Goal: Check status: Check status

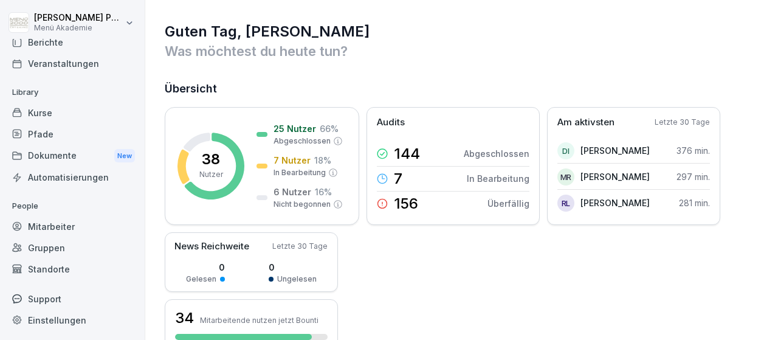
click at [59, 269] on div "Standorte" at bounding box center [72, 268] width 133 height 21
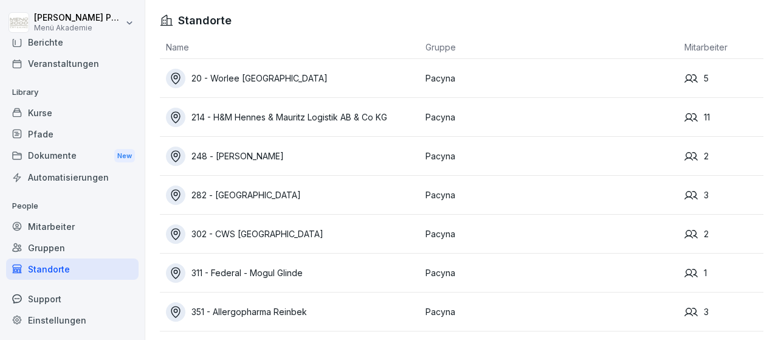
click at [245, 71] on div "20 - Worlee [GEOGRAPHIC_DATA]" at bounding box center [293, 78] width 254 height 19
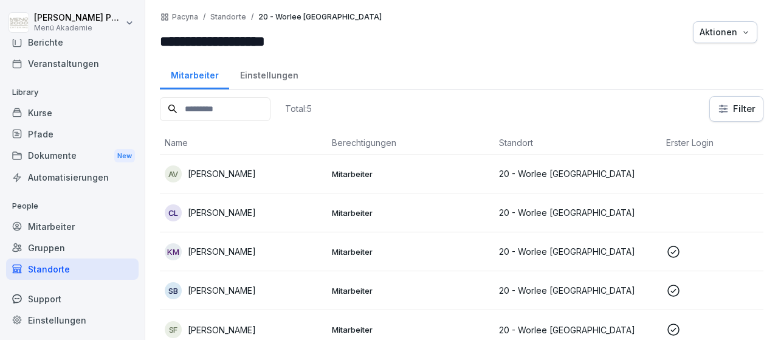
click at [232, 171] on p "[PERSON_NAME]" at bounding box center [222, 173] width 68 height 13
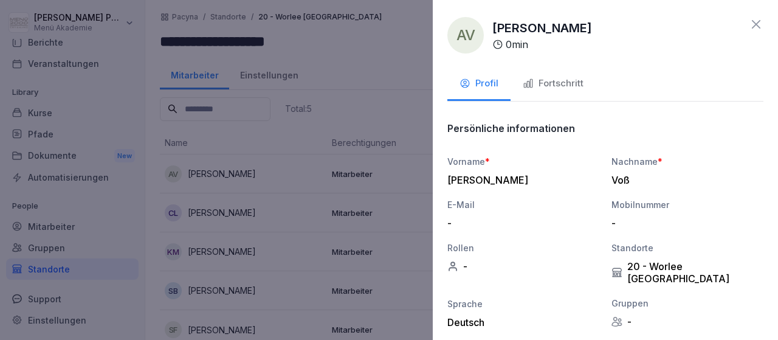
click at [528, 88] on icon "button" at bounding box center [528, 83] width 11 height 11
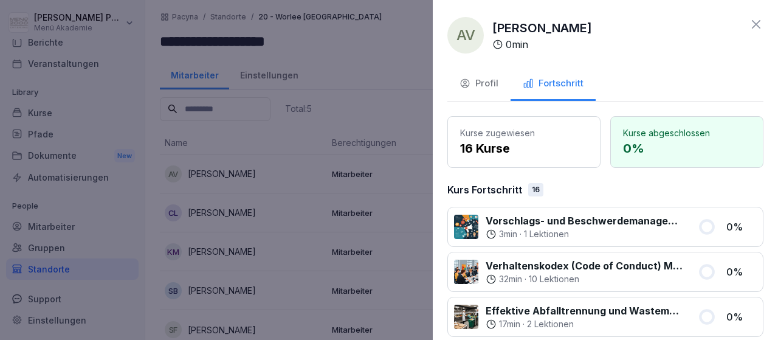
click at [759, 22] on icon at bounding box center [756, 24] width 9 height 9
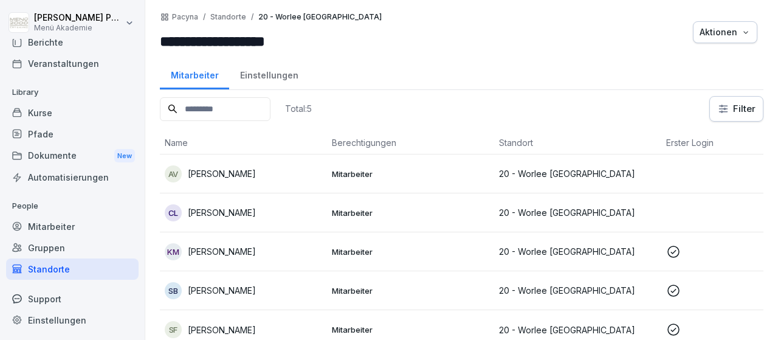
click at [238, 214] on p "[PERSON_NAME]" at bounding box center [222, 212] width 68 height 13
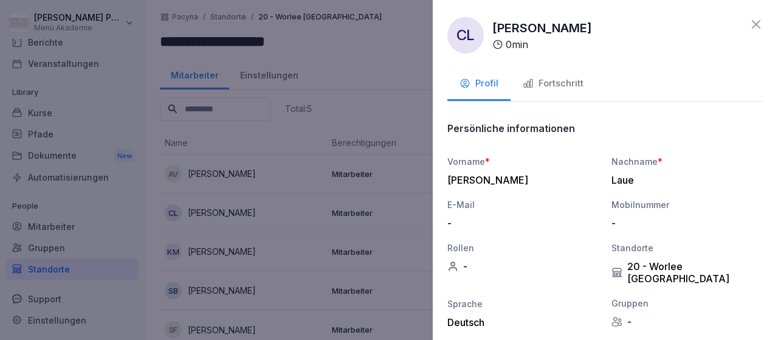
click at [545, 87] on div "Fortschritt" at bounding box center [553, 84] width 61 height 14
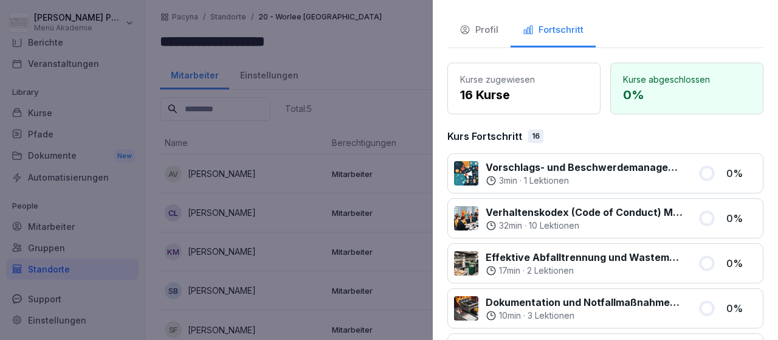
scroll to position [0, 0]
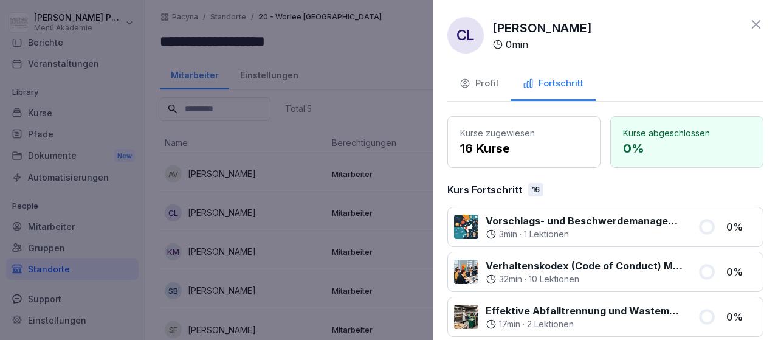
click at [756, 22] on icon at bounding box center [756, 24] width 15 height 15
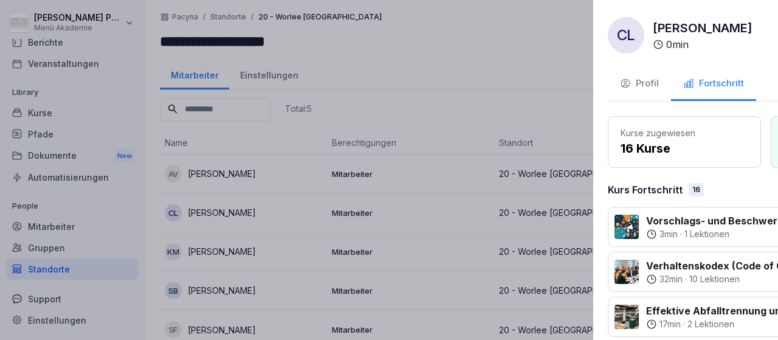
scroll to position [71, 0]
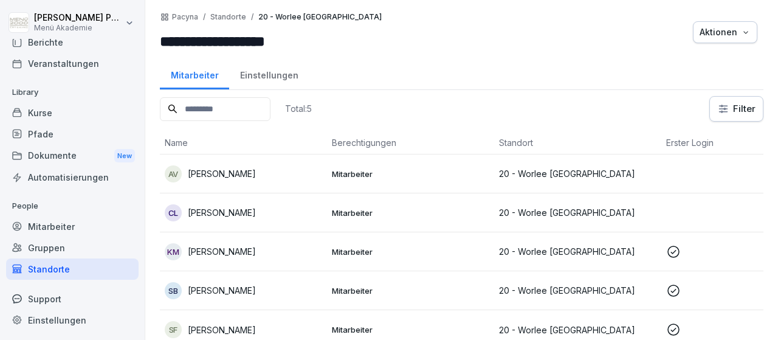
click at [247, 251] on p "[PERSON_NAME]" at bounding box center [222, 251] width 68 height 13
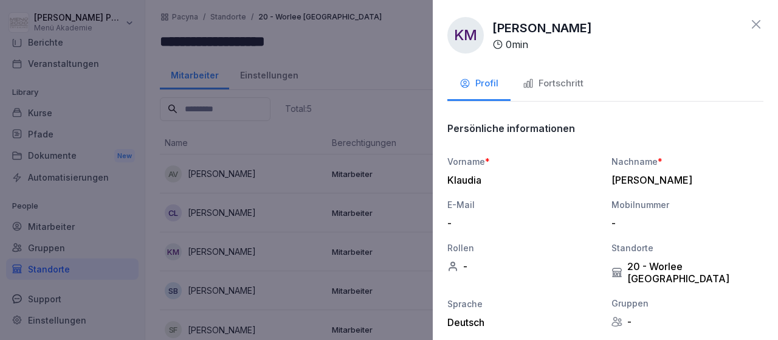
click at [561, 87] on div "Fortschritt" at bounding box center [553, 84] width 61 height 14
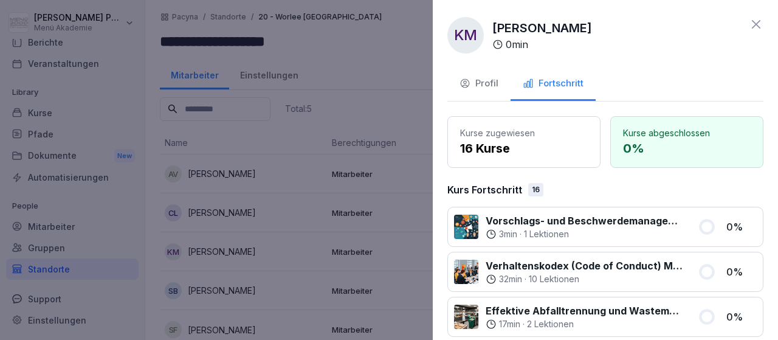
click at [753, 26] on icon at bounding box center [756, 24] width 15 height 15
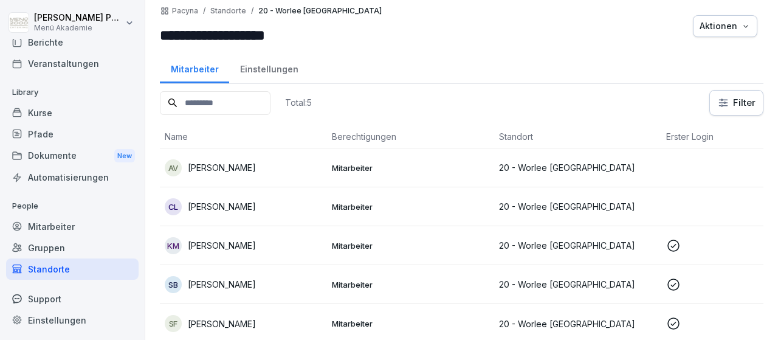
scroll to position [8, 0]
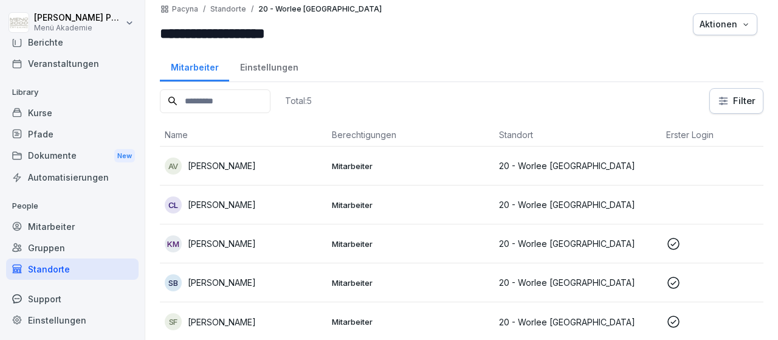
click at [234, 280] on p "[PERSON_NAME]" at bounding box center [222, 282] width 68 height 13
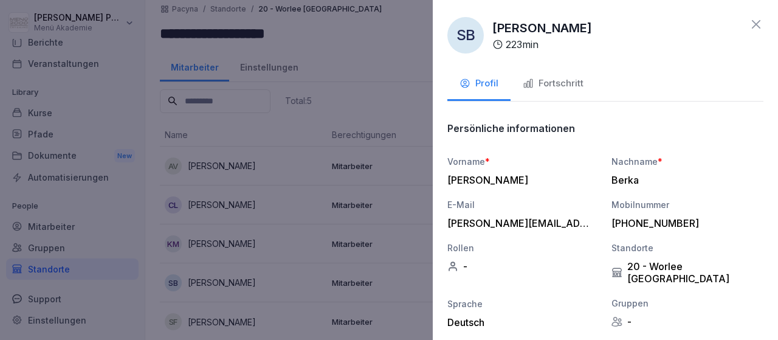
click at [564, 77] on div "Fortschritt" at bounding box center [553, 84] width 61 height 14
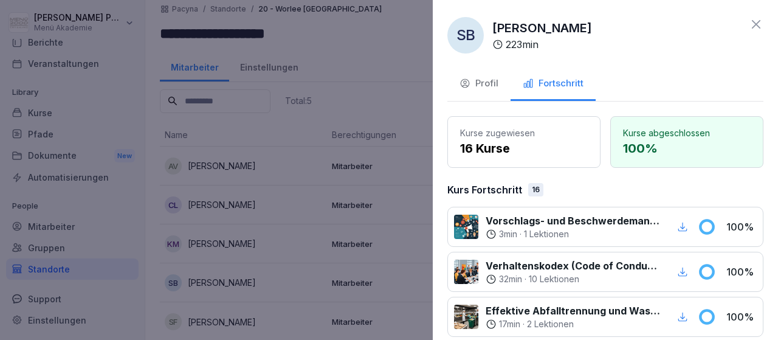
click at [758, 20] on icon at bounding box center [756, 24] width 15 height 15
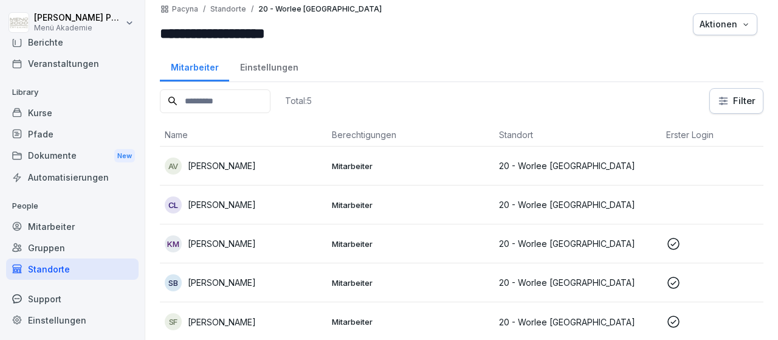
click at [60, 263] on div "Standorte" at bounding box center [72, 268] width 133 height 21
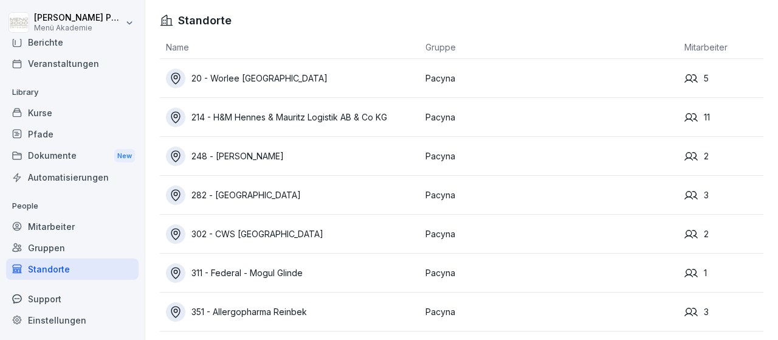
click at [224, 119] on div "214 - H&M Hennes & Mauritz Logistik AB & Co KG" at bounding box center [293, 117] width 254 height 19
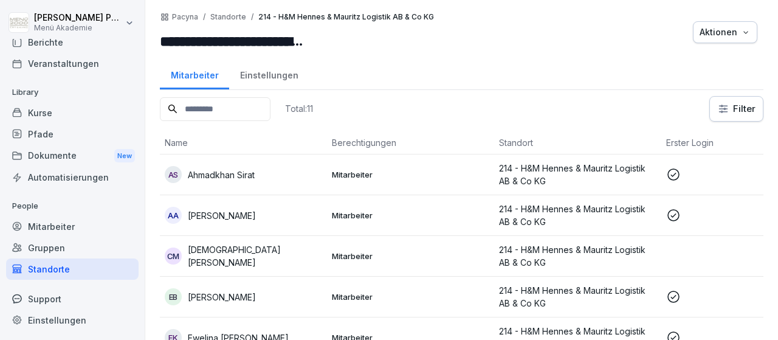
click at [245, 172] on p "Ahmadkhan Sirat" at bounding box center [221, 174] width 67 height 13
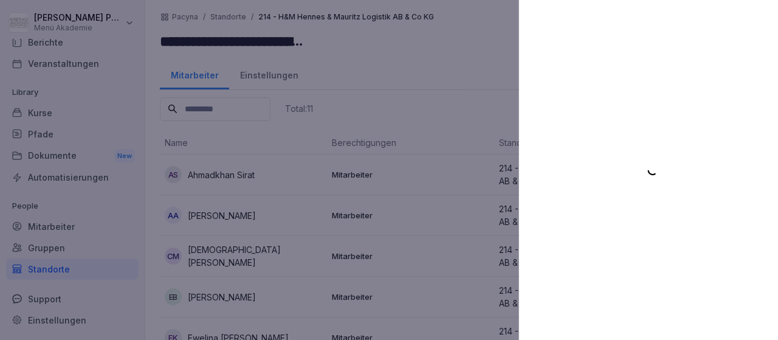
scroll to position [71, 0]
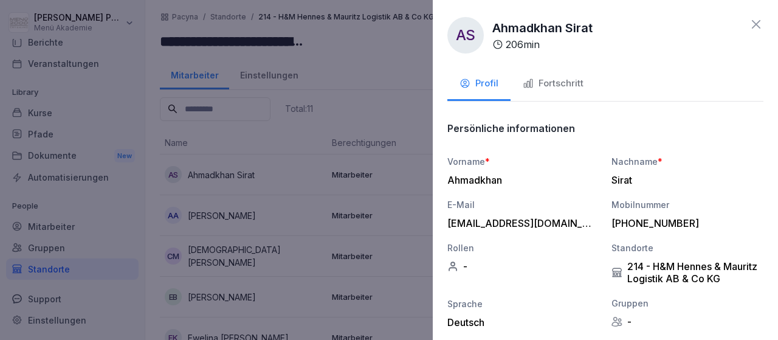
click at [559, 74] on button "Fortschritt" at bounding box center [553, 84] width 85 height 33
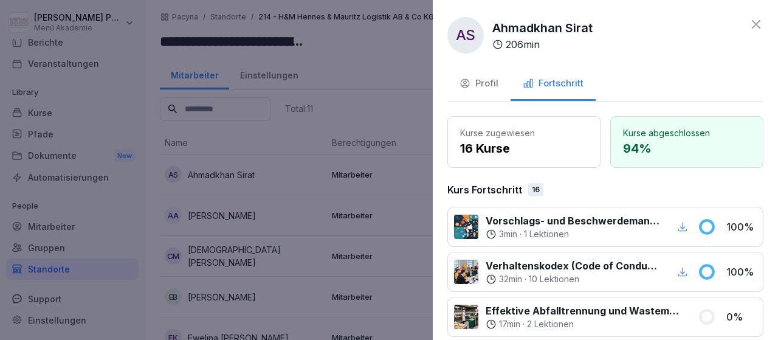
click at [748, 26] on div "AS Ahmadkhan Sirat 206 min" at bounding box center [605, 35] width 316 height 36
click at [764, 26] on div "AS Ahmadkhan Sirat 206 min Profil Fortschritt Kurse zugewiesen 16 Kurse Kurse a…" at bounding box center [605, 170] width 345 height 340
click at [754, 23] on icon at bounding box center [756, 24] width 9 height 9
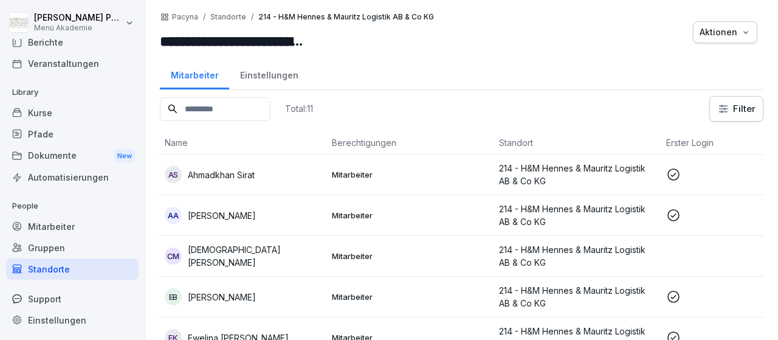
click at [221, 212] on p "[PERSON_NAME]" at bounding box center [222, 215] width 68 height 13
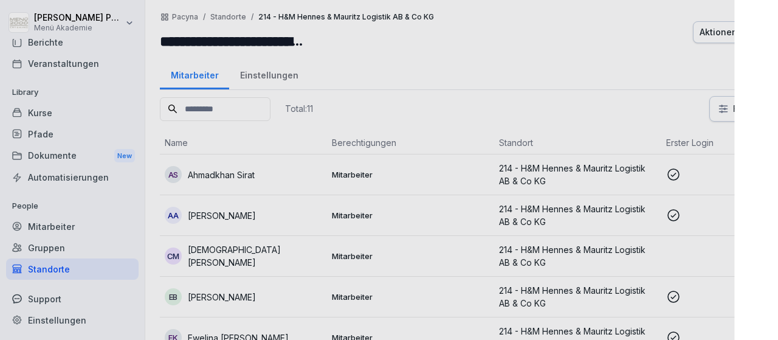
click at [221, 212] on div at bounding box center [389, 170] width 778 height 340
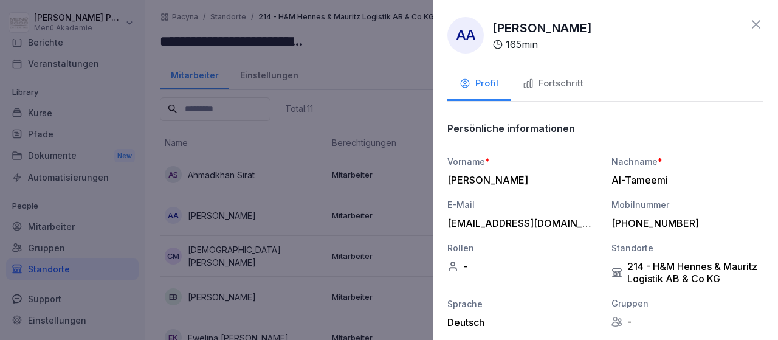
click at [560, 83] on div "Fortschritt" at bounding box center [553, 84] width 61 height 14
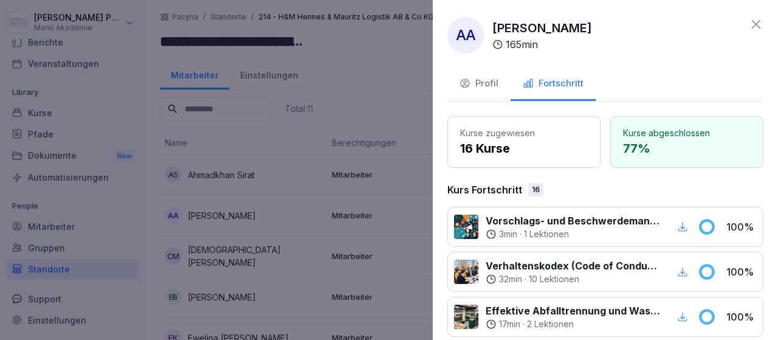
click at [759, 24] on icon at bounding box center [756, 24] width 15 height 15
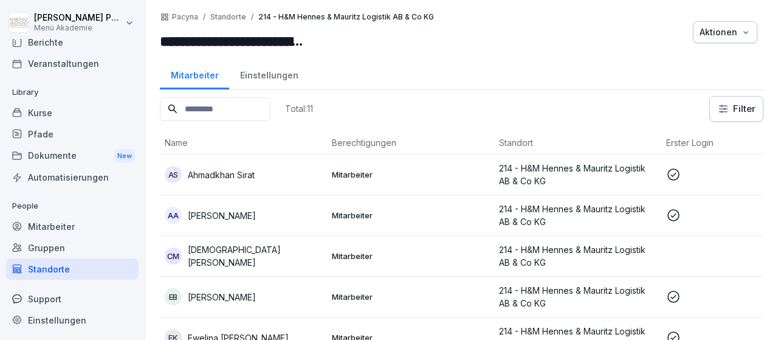
click at [209, 260] on p "[DEMOGRAPHIC_DATA][PERSON_NAME]" at bounding box center [255, 256] width 134 height 26
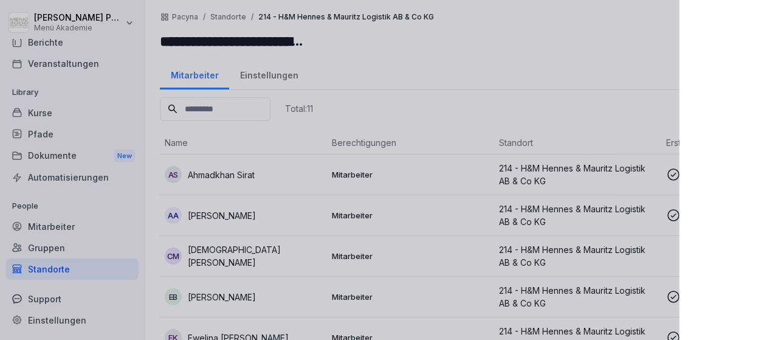
click at [209, 260] on div at bounding box center [389, 170] width 778 height 340
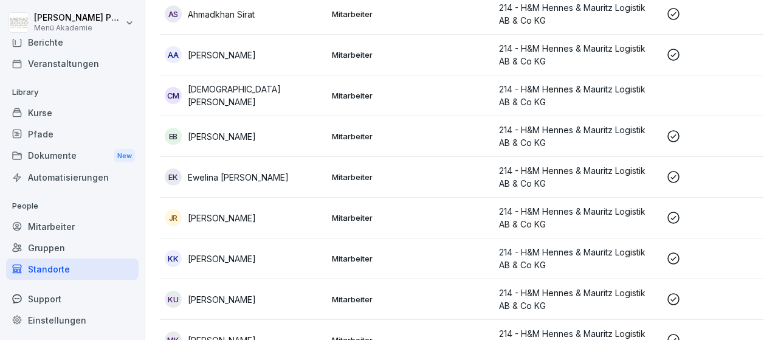
scroll to position [212, 0]
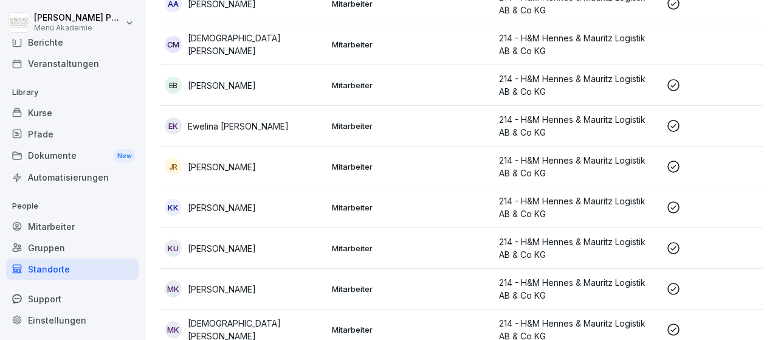
click at [256, 83] on p "[PERSON_NAME]" at bounding box center [222, 85] width 68 height 13
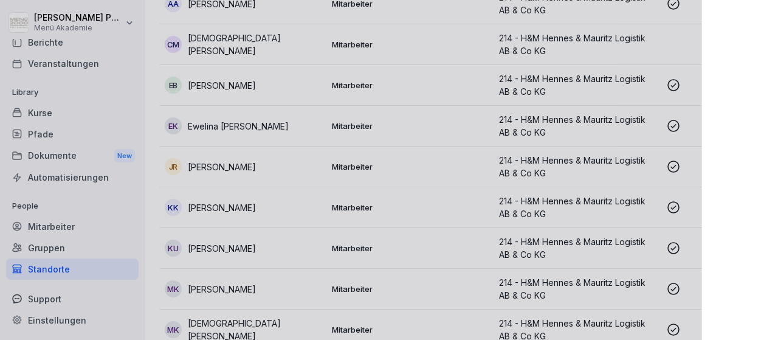
click at [260, 83] on div at bounding box center [389, 170] width 778 height 340
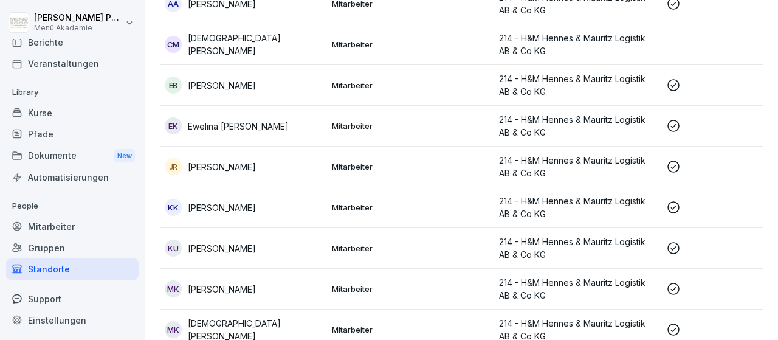
click at [226, 89] on p "[PERSON_NAME]" at bounding box center [222, 85] width 68 height 13
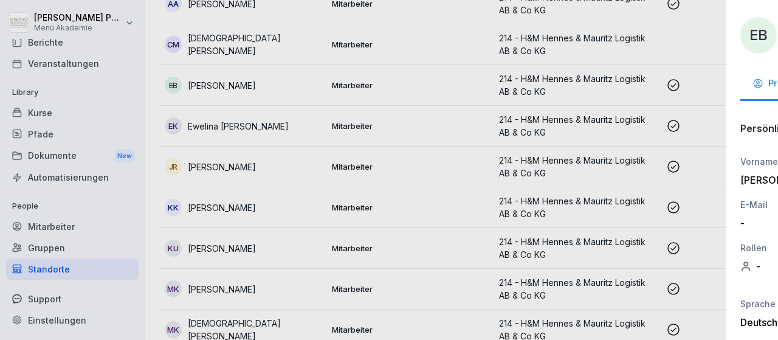
click at [226, 89] on div at bounding box center [389, 170] width 778 height 340
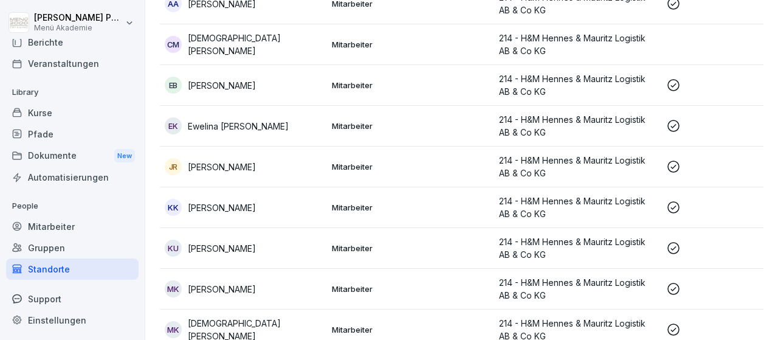
click at [252, 83] on p "[PERSON_NAME]" at bounding box center [222, 85] width 68 height 13
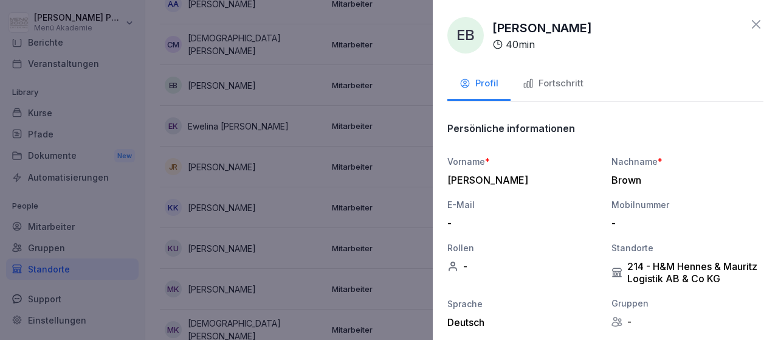
click at [562, 81] on div "Fortschritt" at bounding box center [553, 84] width 61 height 14
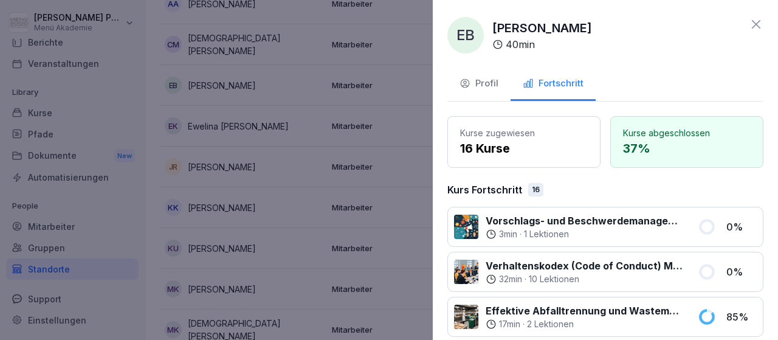
click at [754, 23] on icon at bounding box center [756, 24] width 9 height 9
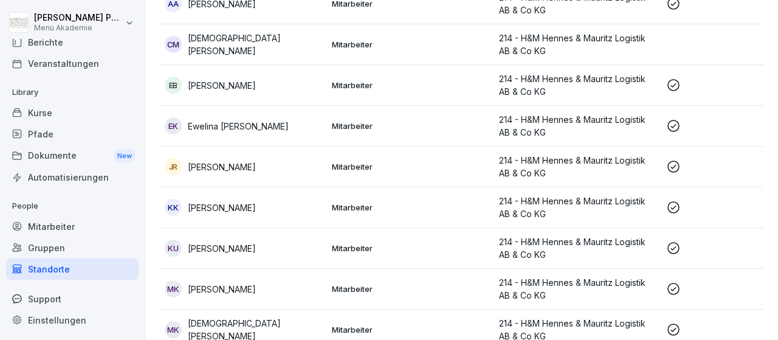
click at [214, 162] on p "[PERSON_NAME]" at bounding box center [222, 166] width 68 height 13
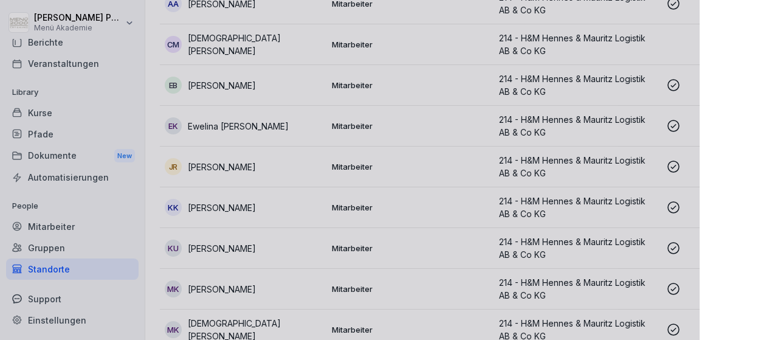
click at [214, 162] on div at bounding box center [389, 170] width 778 height 340
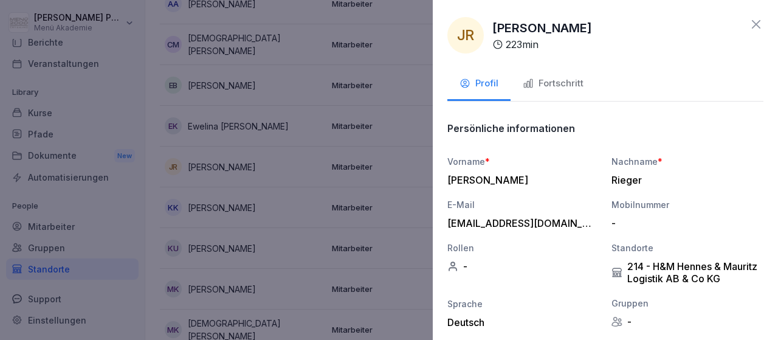
click at [530, 80] on icon "button" at bounding box center [528, 83] width 11 height 11
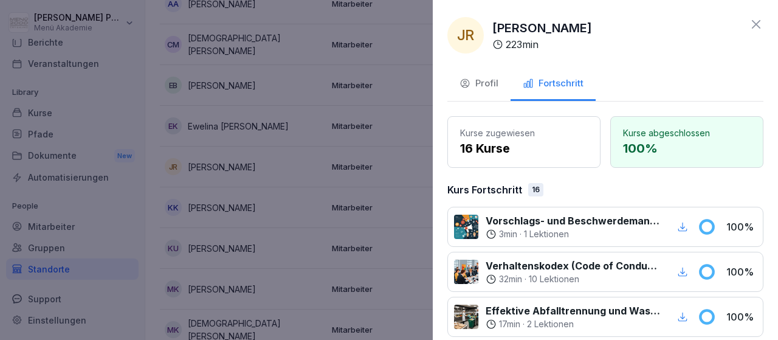
click at [757, 25] on icon at bounding box center [756, 24] width 9 height 9
